Goal: Information Seeking & Learning: Learn about a topic

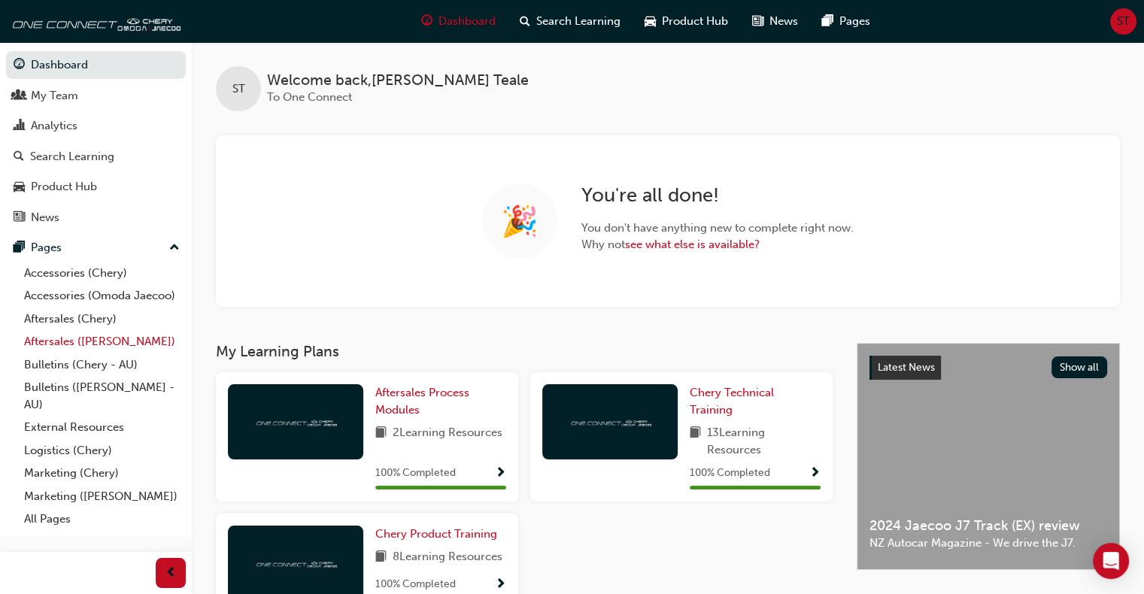
click at [62, 343] on link "Aftersales ([PERSON_NAME])" at bounding box center [102, 341] width 168 height 23
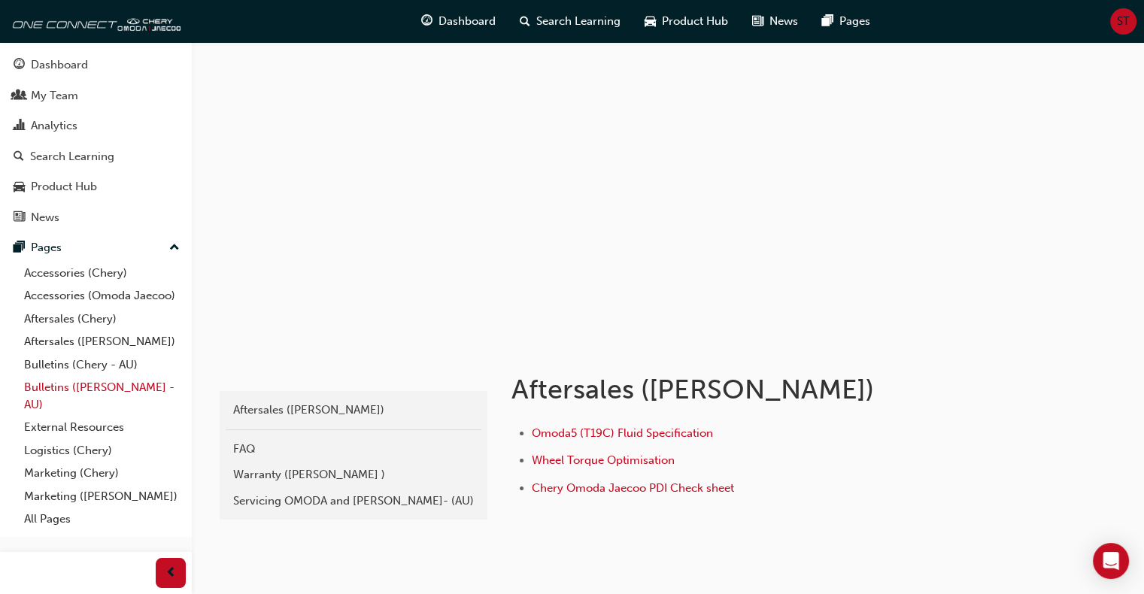
click at [66, 384] on link "Bulletins ([PERSON_NAME] - AU)" at bounding box center [102, 396] width 168 height 40
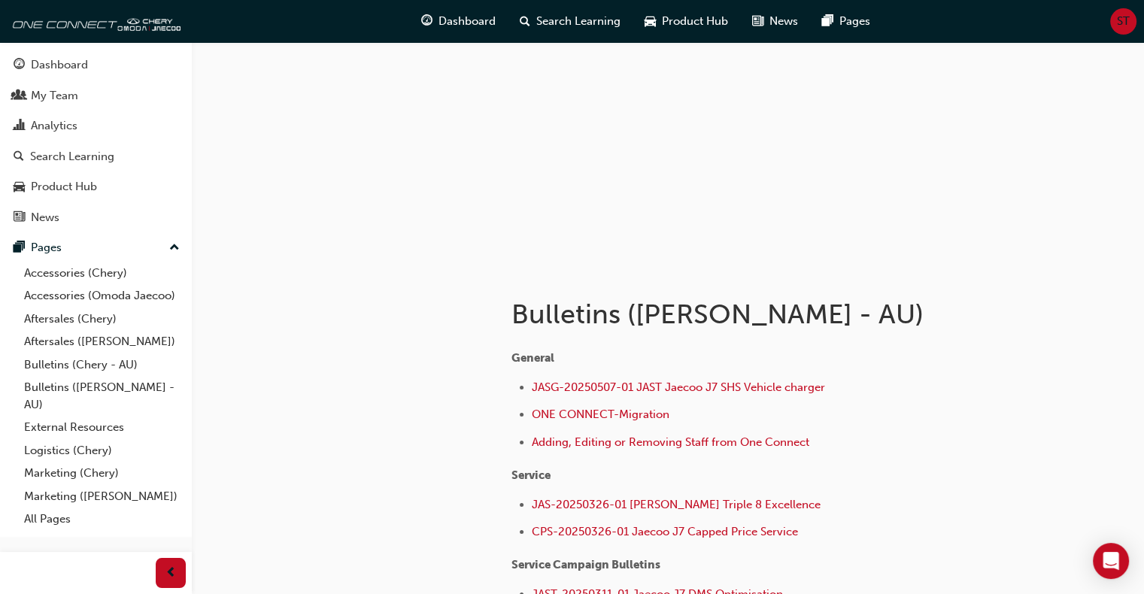
scroll to position [150, 0]
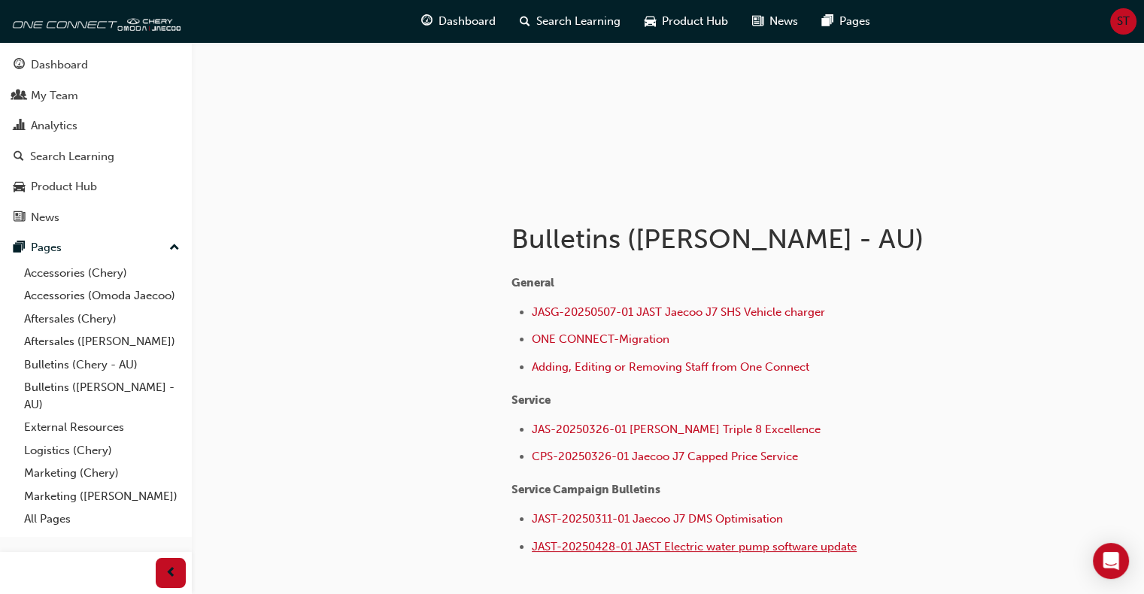
click at [675, 546] on span "JAST-20250428-01 JAST Electric water pump software update" at bounding box center [694, 547] width 325 height 14
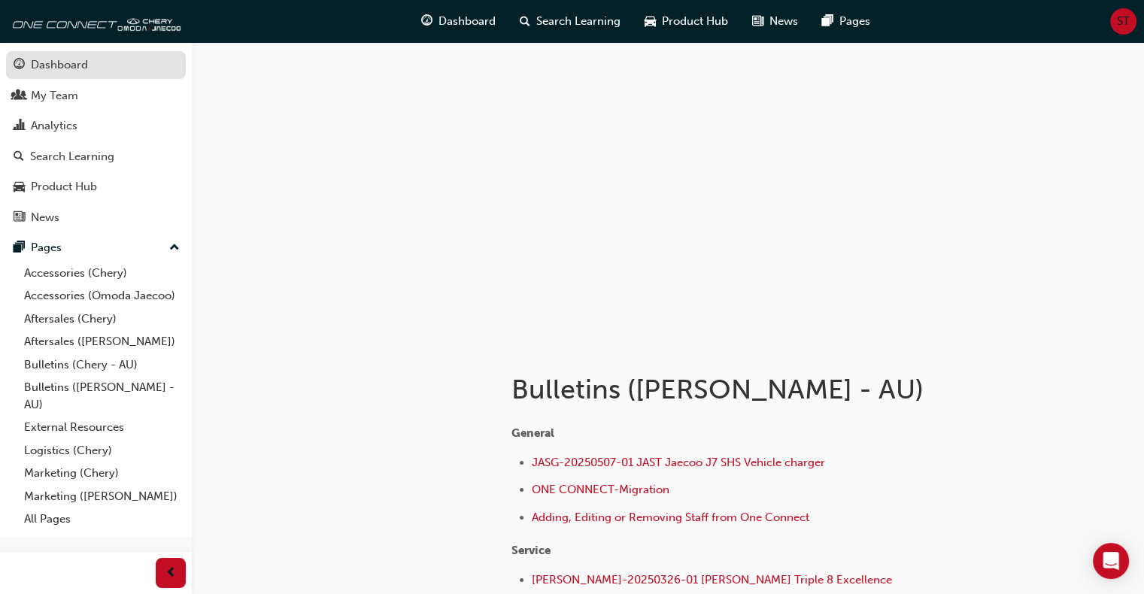
click at [86, 63] on div "Dashboard" at bounding box center [59, 64] width 57 height 17
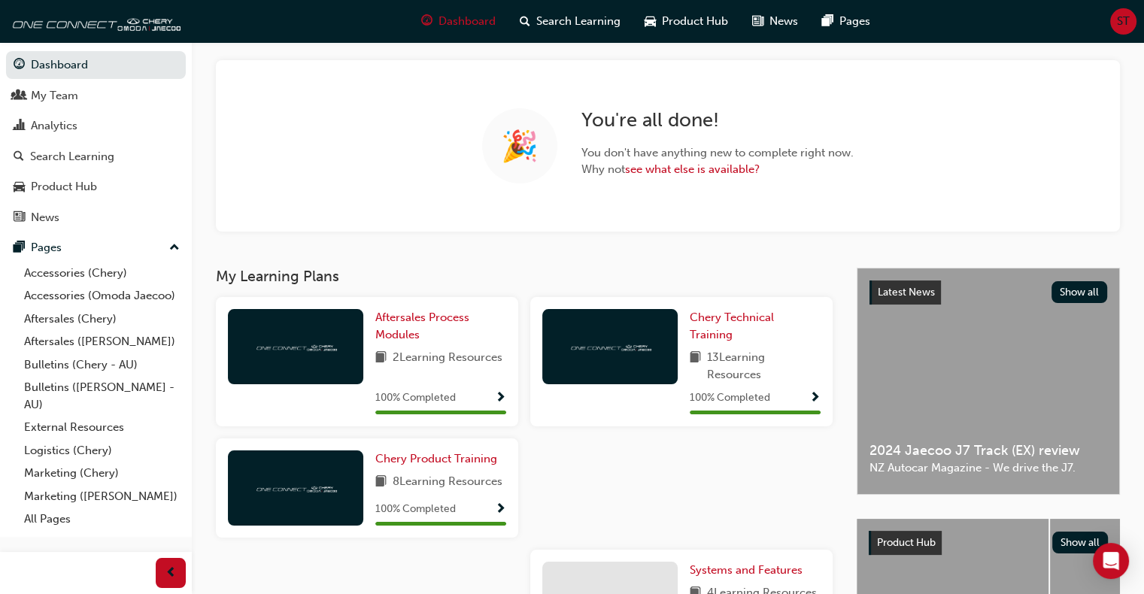
scroll to position [150, 0]
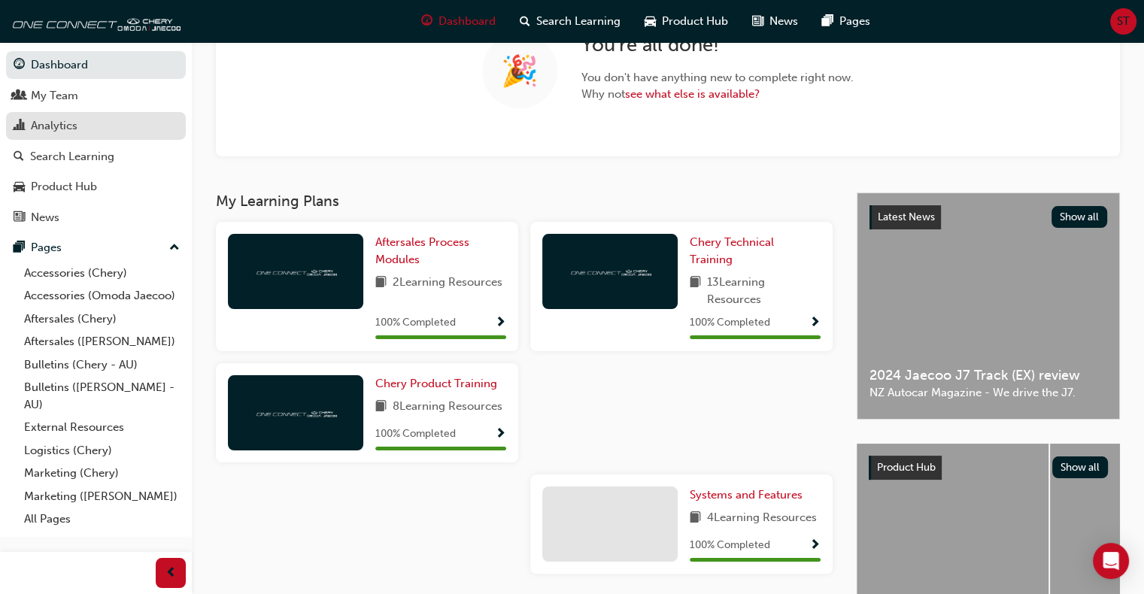
click at [68, 124] on div "Analytics" at bounding box center [54, 125] width 47 height 17
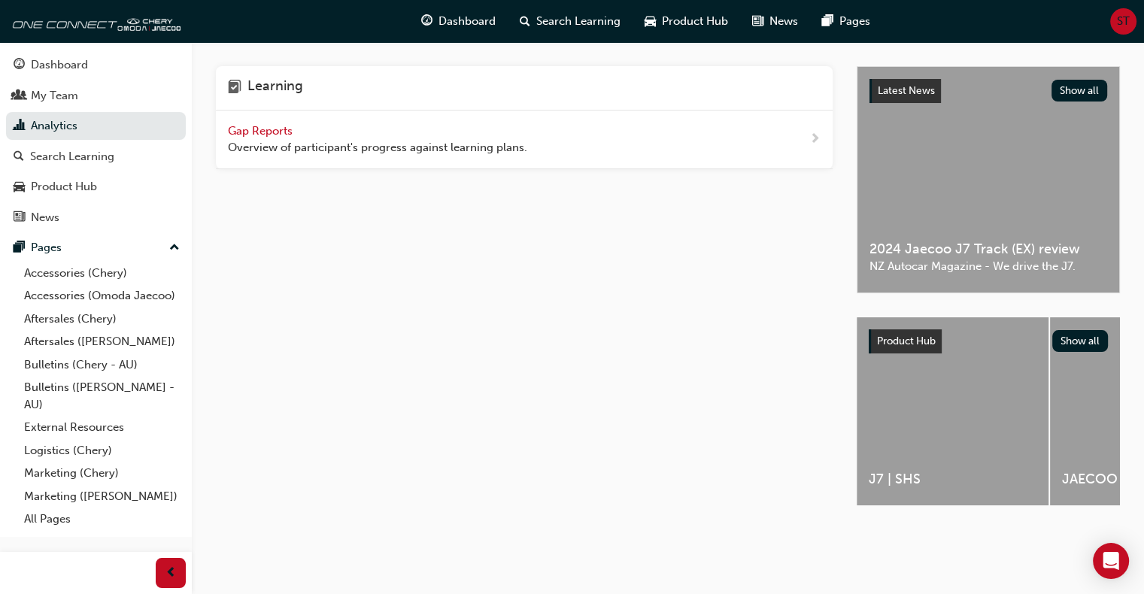
click at [259, 129] on span "Gap Reports" at bounding box center [262, 131] width 68 height 14
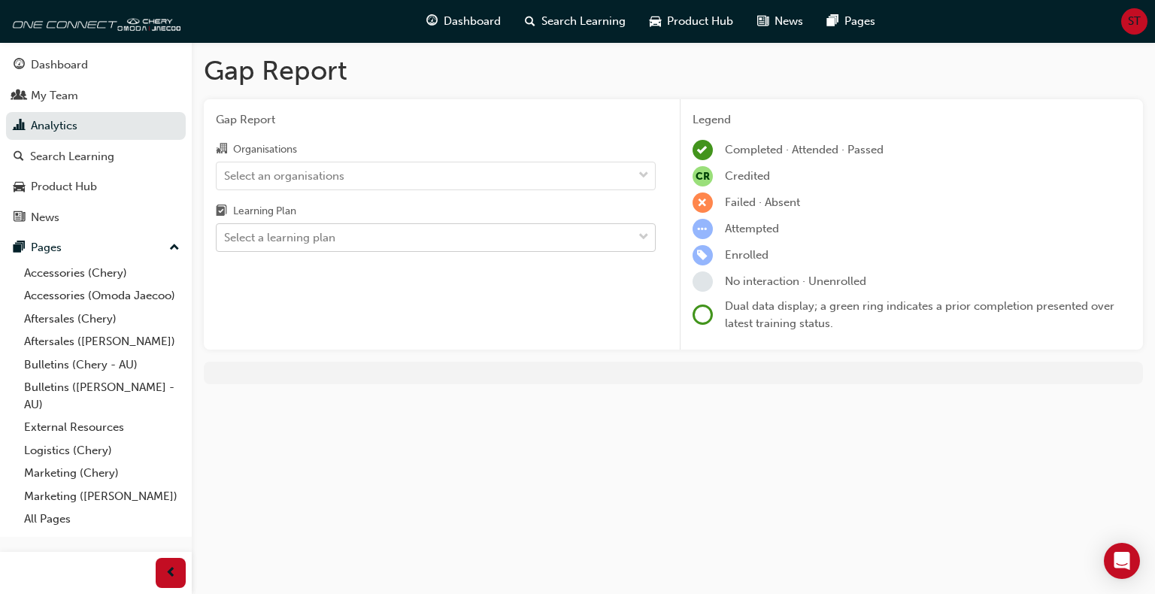
click at [336, 242] on div "Select a learning plan" at bounding box center [425, 238] width 416 height 26
click at [226, 242] on input "Learning Plan Select a learning plan" at bounding box center [225, 237] width 2 height 13
